Goal: Task Accomplishment & Management: Complete application form

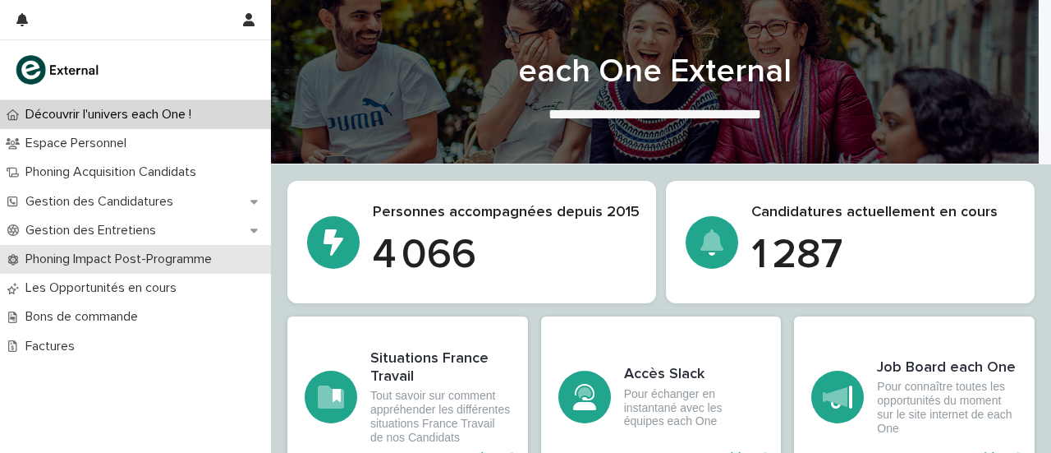
click at [177, 259] on p "Phoning Impact Post-Programme" at bounding box center [122, 259] width 206 height 16
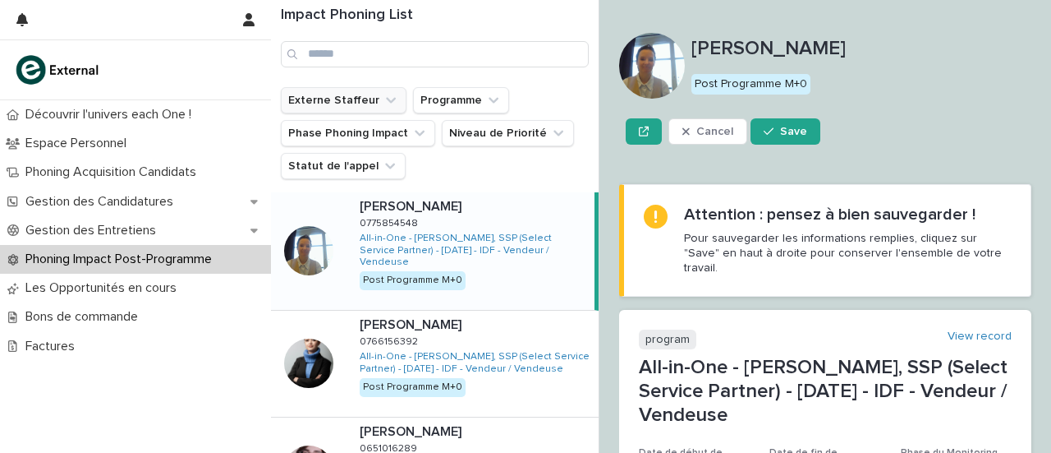
click at [347, 108] on button "Externe Staffeur" at bounding box center [344, 100] width 126 height 26
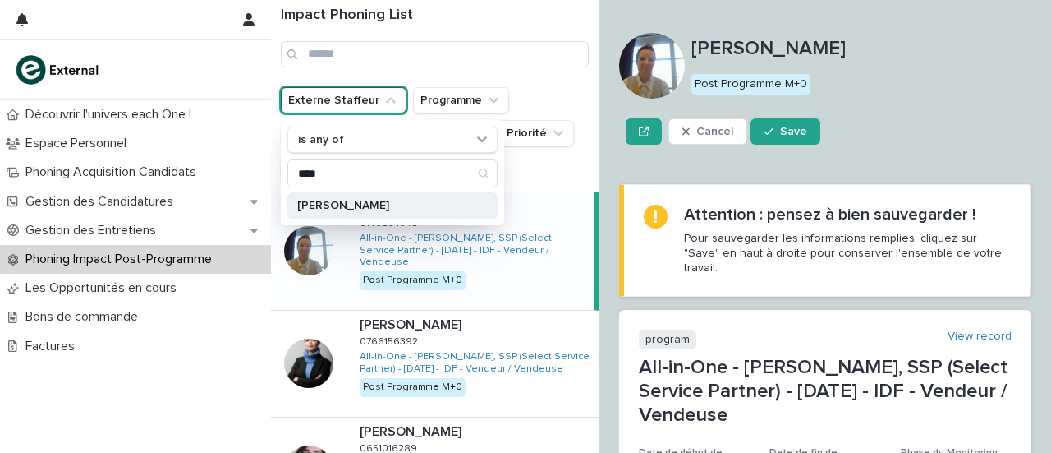
type input "****"
click at [363, 200] on p "[PERSON_NAME]" at bounding box center [384, 206] width 174 height 12
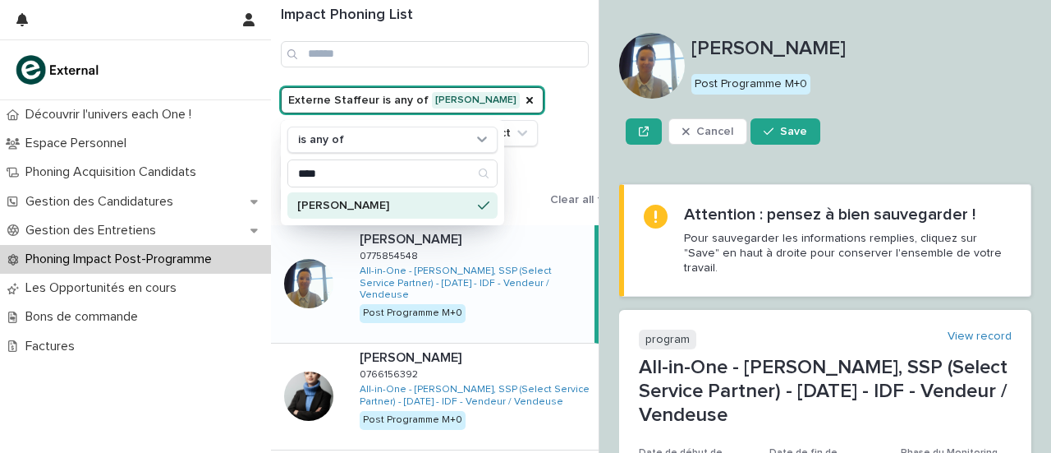
click at [583, 115] on div "Externe Staffeur is any of [PERSON_NAME] is any of **** [PERSON_NAME] Programme…" at bounding box center [454, 149] width 347 height 125
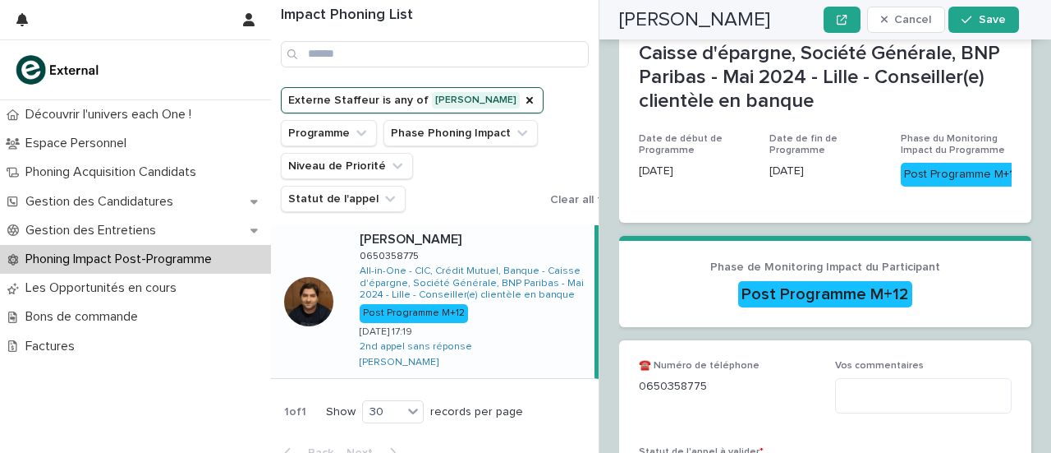
scroll to position [488, 0]
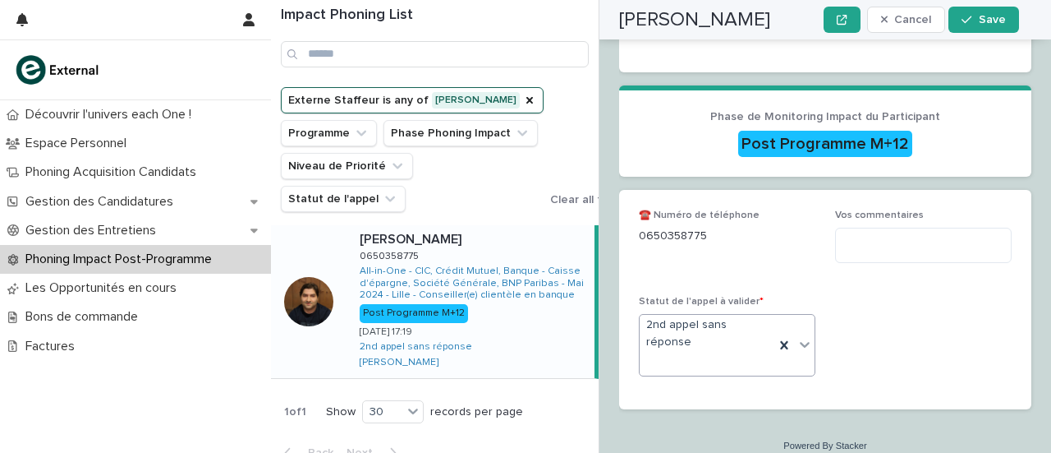
click at [794, 329] on span at bounding box center [794, 345] width 1 height 48
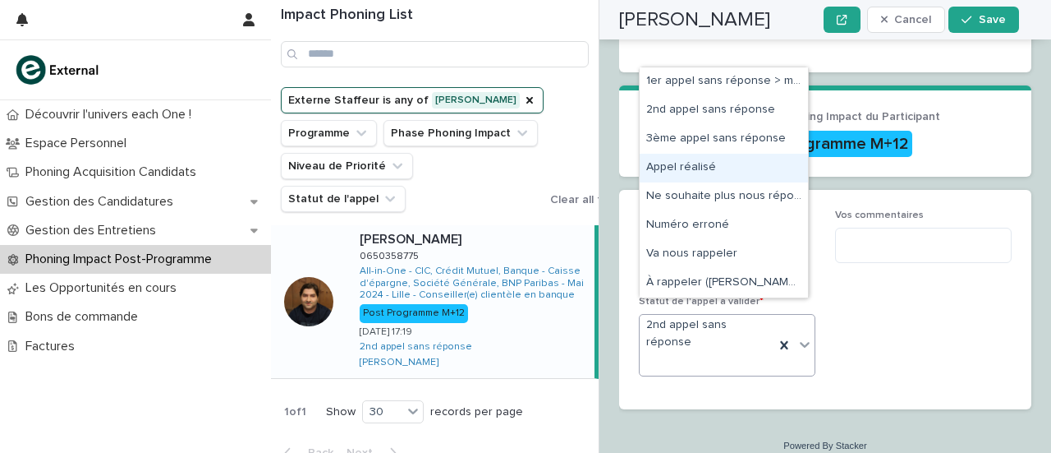
click at [725, 178] on div "Appel réalisé" at bounding box center [724, 168] width 168 height 29
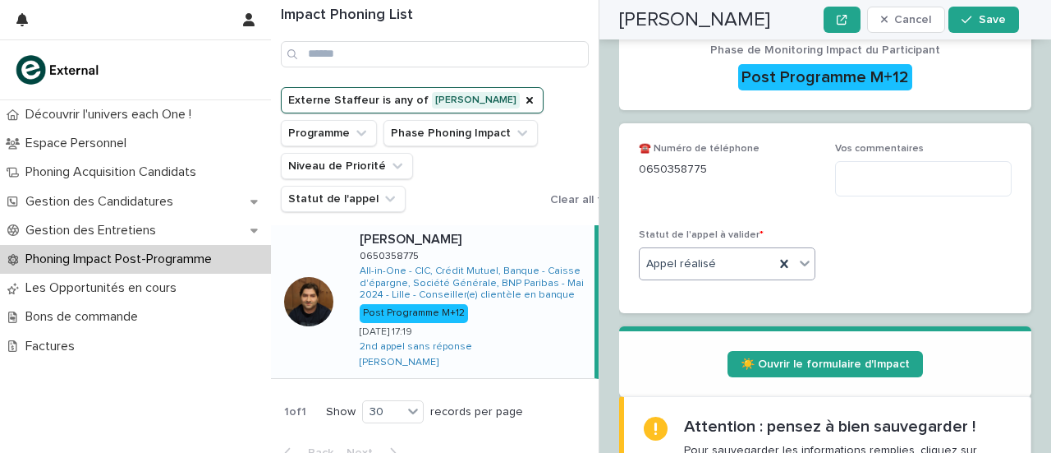
scroll to position [570, 0]
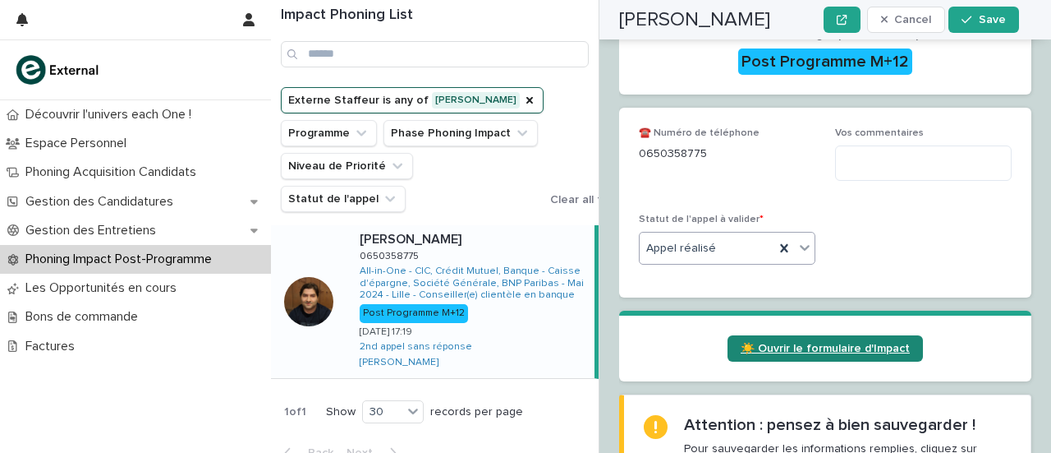
click at [815, 343] on span "☀️ Ouvrir le formulaire d'Impact" at bounding box center [825, 349] width 169 height 12
click at [781, 240] on icon at bounding box center [784, 248] width 16 height 16
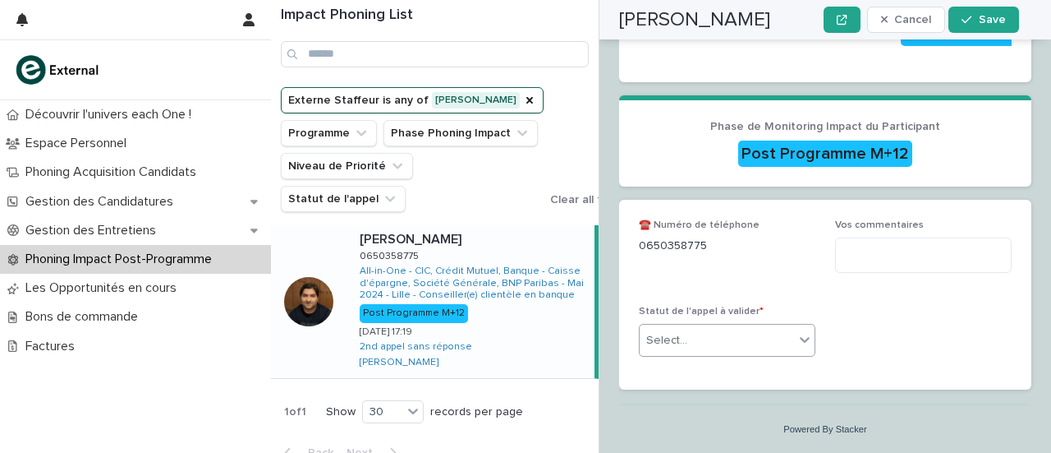
scroll to position [458, 0]
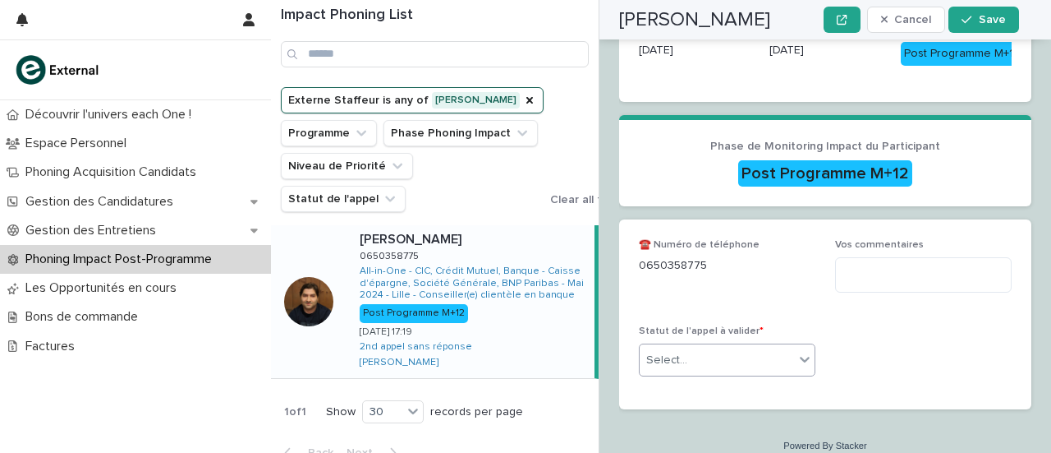
click at [766, 347] on div "Select..." at bounding box center [717, 360] width 154 height 27
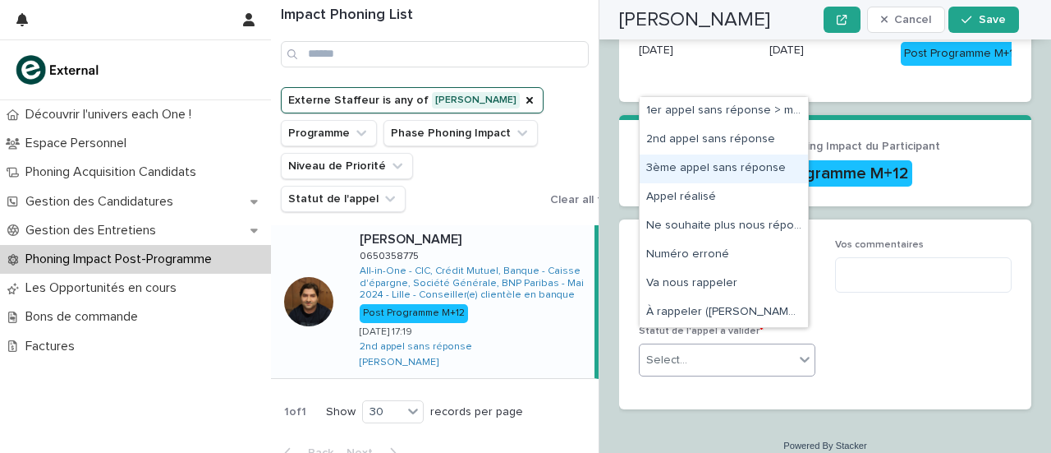
click at [701, 168] on div "3ème appel sans réponse" at bounding box center [724, 168] width 168 height 29
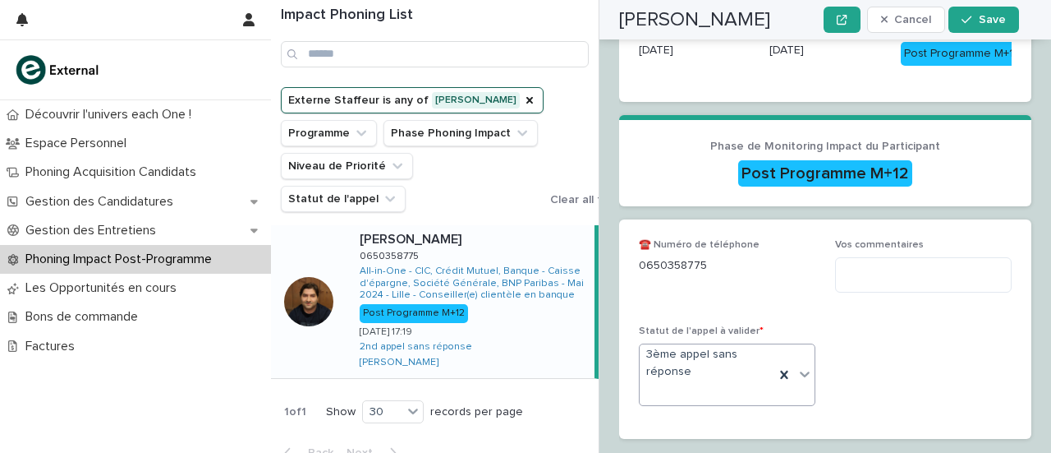
scroll to position [488, 0]
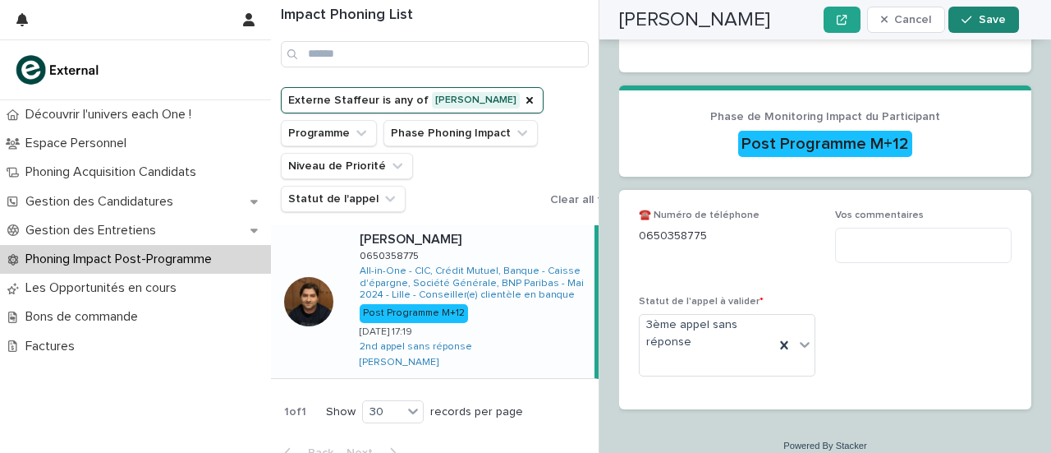
click at [995, 25] on button "Save" at bounding box center [984, 20] width 70 height 26
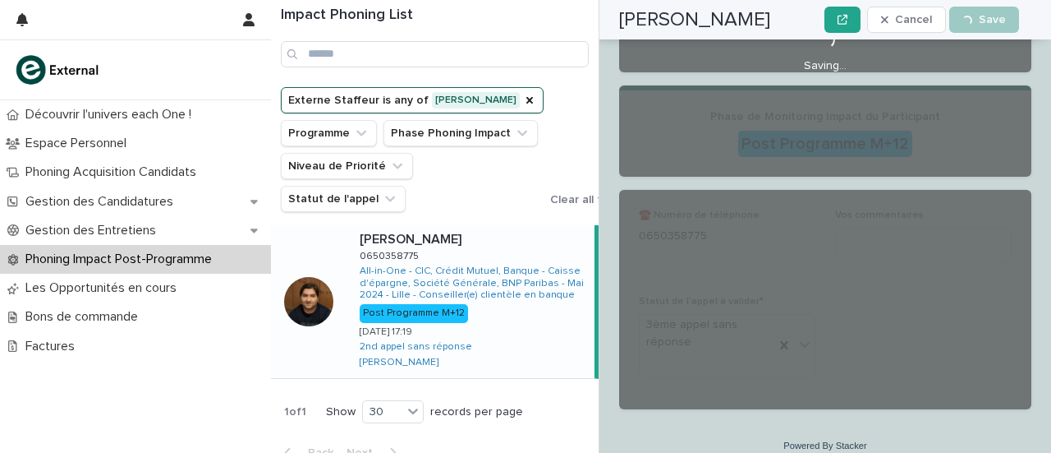
scroll to position [0, 0]
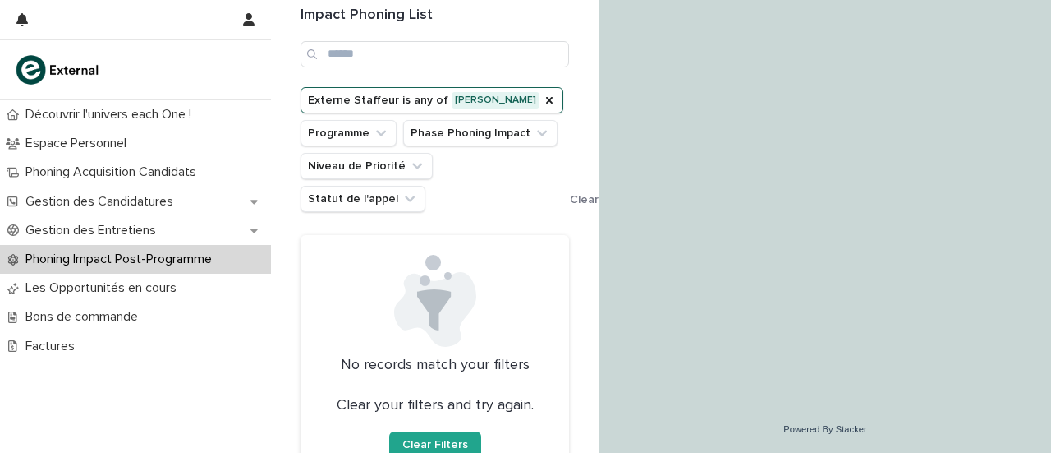
click at [554, 101] on button "Externe Staffeur is any of [PERSON_NAME]" at bounding box center [432, 100] width 263 height 26
